Goal: Task Accomplishment & Management: Complete application form

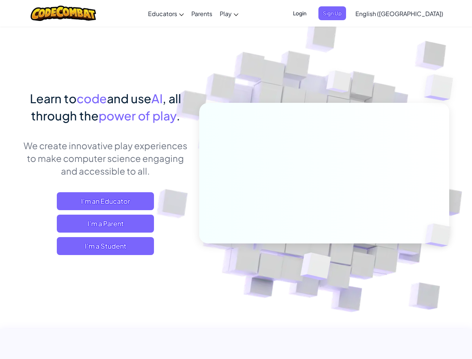
click at [311, 13] on span "Login" at bounding box center [300, 13] width 22 height 14
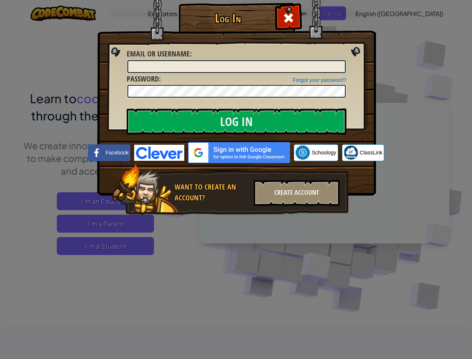
click at [345, 60] on input "Email or Username :" at bounding box center [237, 66] width 218 height 13
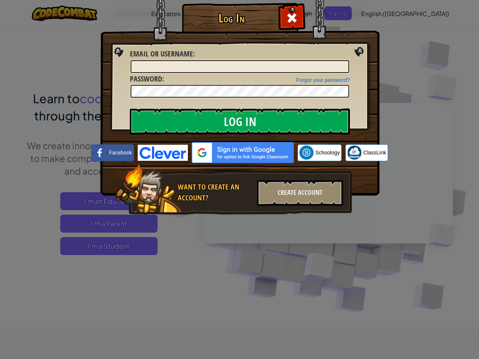
click at [378, 13] on div "Log In Unknown Error Email or Username : Forgot your password? Password : Log I…" at bounding box center [239, 179] width 479 height 359
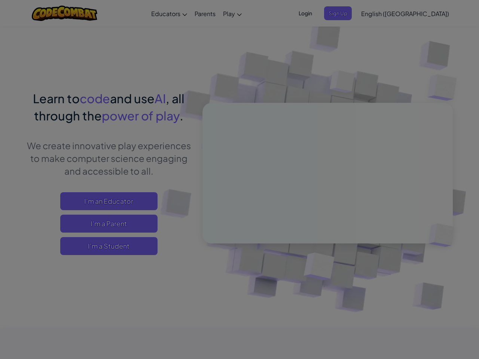
click at [378, 13] on div "Log In Unknown Error Email or Username : Forgot your password? Password : Log I…" at bounding box center [239, 179] width 479 height 359
click at [418, 13] on div at bounding box center [239, 179] width 479 height 359
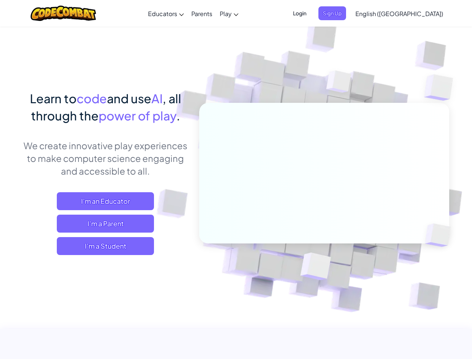
click at [105, 246] on span "I'm a Student" at bounding box center [105, 246] width 97 height 18
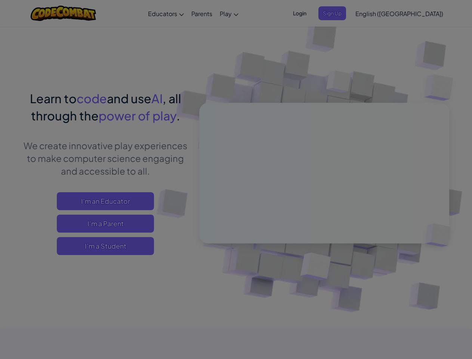
click at [0, 0] on div "Have a Class Code? Yes, I have a Class Code! Enter it here: Continue No, I don'…" at bounding box center [0, 0] width 0 height 0
